Goal: Task Accomplishment & Management: Manage account settings

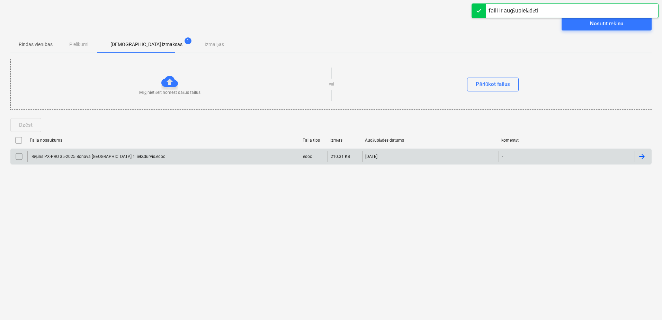
click at [157, 156] on div "Rēķins PX-PRO 35-2025 Bonava [GEOGRAPHIC_DATA] 1_iekšdurvis.edoc" at bounding box center [97, 156] width 135 height 5
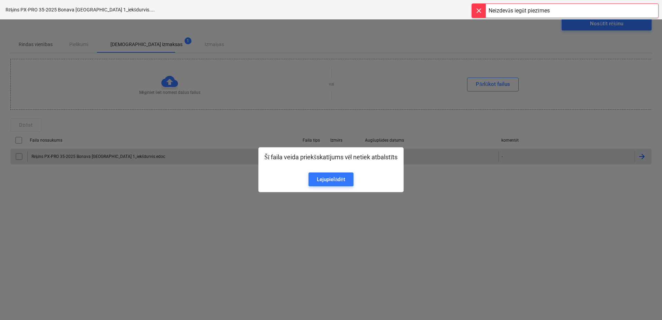
click at [481, 27] on div "Šī faila veida priekšskatījums vēl netiek atbalstīts Lejupielādēt" at bounding box center [331, 169] width 662 height 301
click at [476, 9] on div at bounding box center [479, 11] width 14 height 14
click at [473, 206] on div "Šī faila veida priekšskatījums vēl netiek atbalstīts Lejupielādēt" at bounding box center [331, 169] width 662 height 301
drag, startPoint x: 345, startPoint y: 176, endPoint x: 354, endPoint y: 179, distance: 9.5
click at [345, 177] on div "Lejupielādēt" at bounding box center [331, 179] width 28 height 9
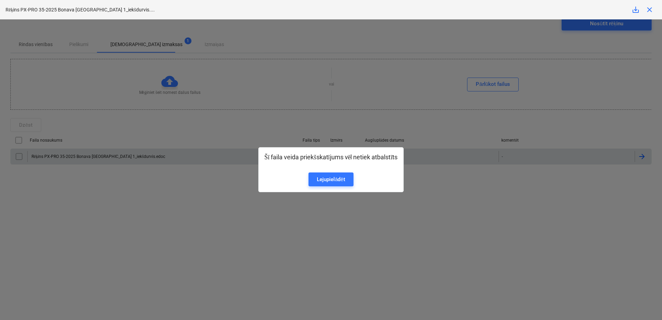
click at [649, 7] on span "close" at bounding box center [649, 10] width 8 height 8
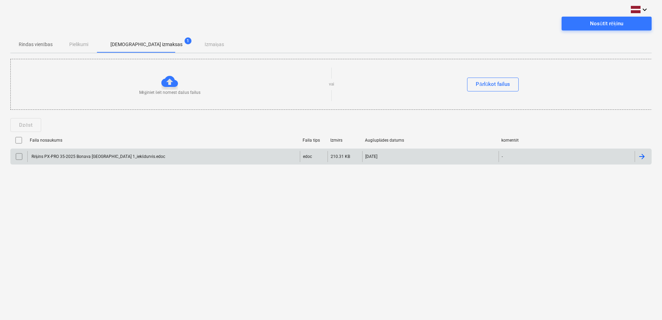
click at [455, 188] on div "keyboard_arrow_down Nosūtīt rēķinu Rindas vienības Pielikumi Apstiprinātas izma…" at bounding box center [331, 160] width 662 height 320
click at [365, 203] on div "keyboard_arrow_down Nosūtīt rēķinu Rindas vienības Pielikumi Apstiprinātas izma…" at bounding box center [331, 160] width 662 height 320
click at [19, 137] on input "checkbox" at bounding box center [18, 140] width 11 height 11
click at [605, 20] on div "Nosūtīt rēķinu" at bounding box center [606, 23] width 33 height 9
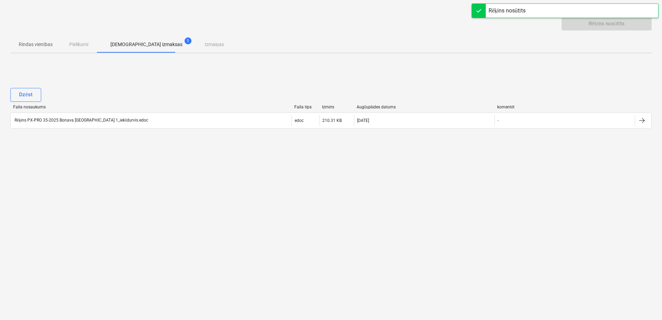
drag, startPoint x: 480, startPoint y: 202, endPoint x: 477, endPoint y: 179, distance: 22.6
click at [479, 199] on div "keyboard_arrow_down Rēķins nosūtīts Rindas vienības Pielikumi Apstiprinātas izm…" at bounding box center [331, 160] width 662 height 320
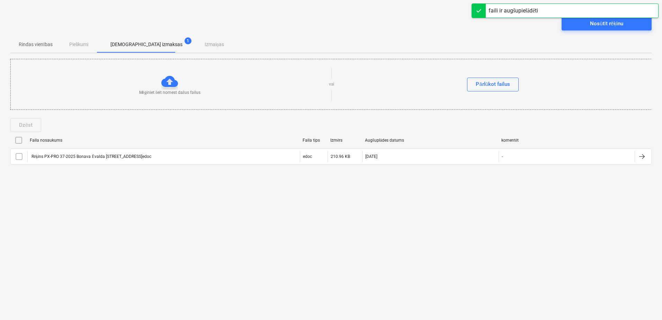
click at [21, 141] on input "checkbox" at bounding box center [18, 140] width 11 height 11
click at [617, 24] on div "Nosūtīt rēķinu" at bounding box center [606, 23] width 33 height 9
click at [18, 140] on input "checkbox" at bounding box center [18, 140] width 11 height 11
click at [612, 23] on div "Nosūtīt rēķinu" at bounding box center [606, 23] width 33 height 9
